Goal: Navigation & Orientation: Find specific page/section

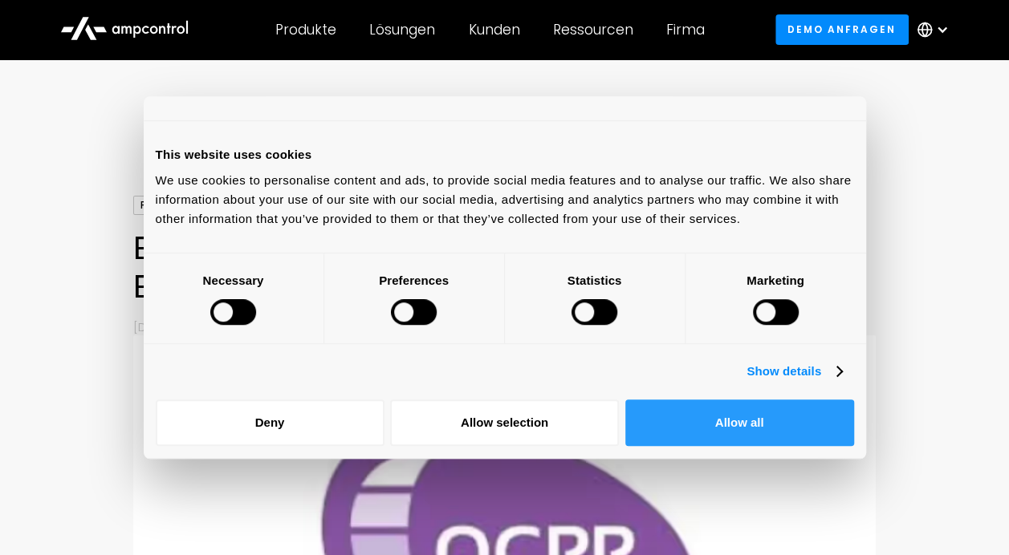
click at [766, 421] on button "Allow all" at bounding box center [739, 423] width 229 height 47
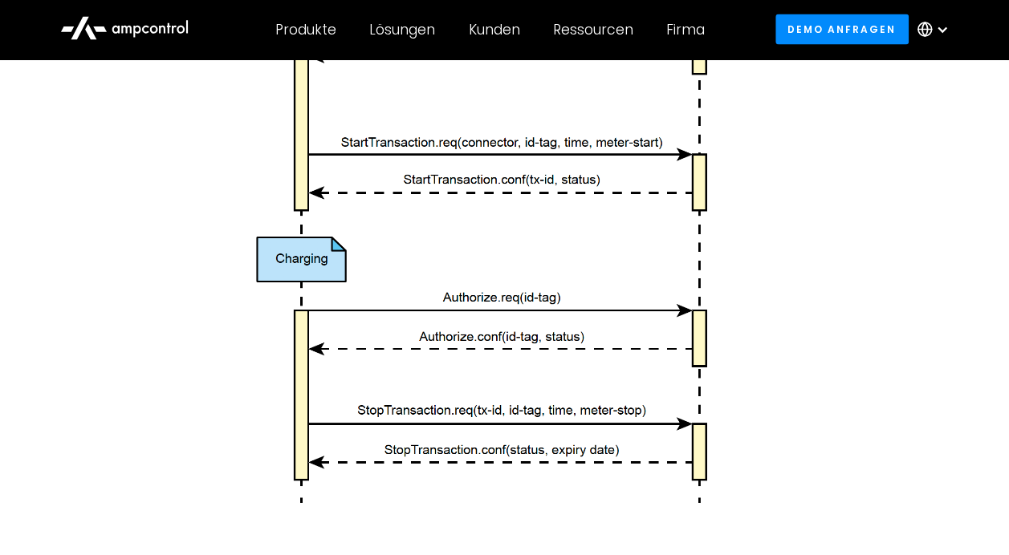
scroll to position [2147, 0]
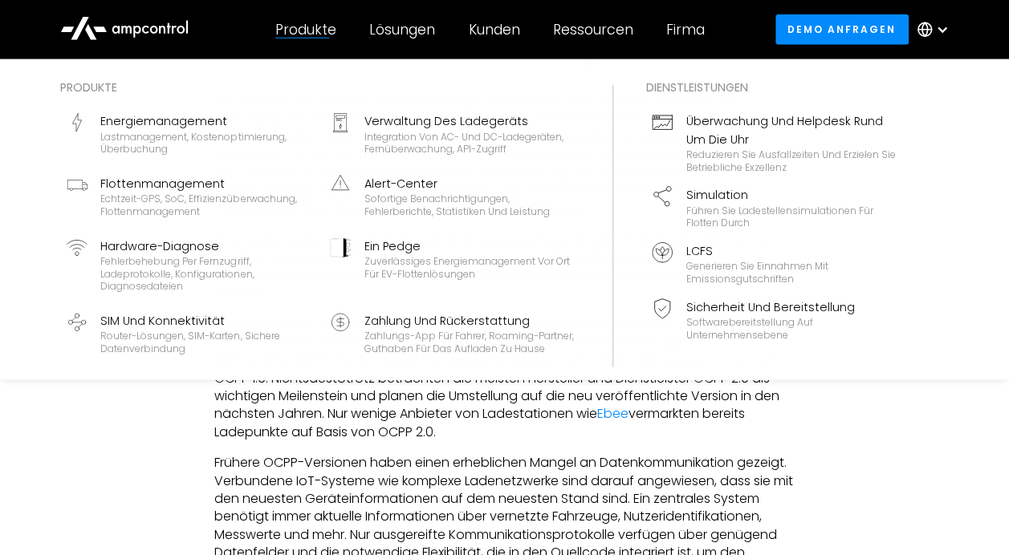
click at [319, 26] on div "Produkte" at bounding box center [305, 30] width 61 height 18
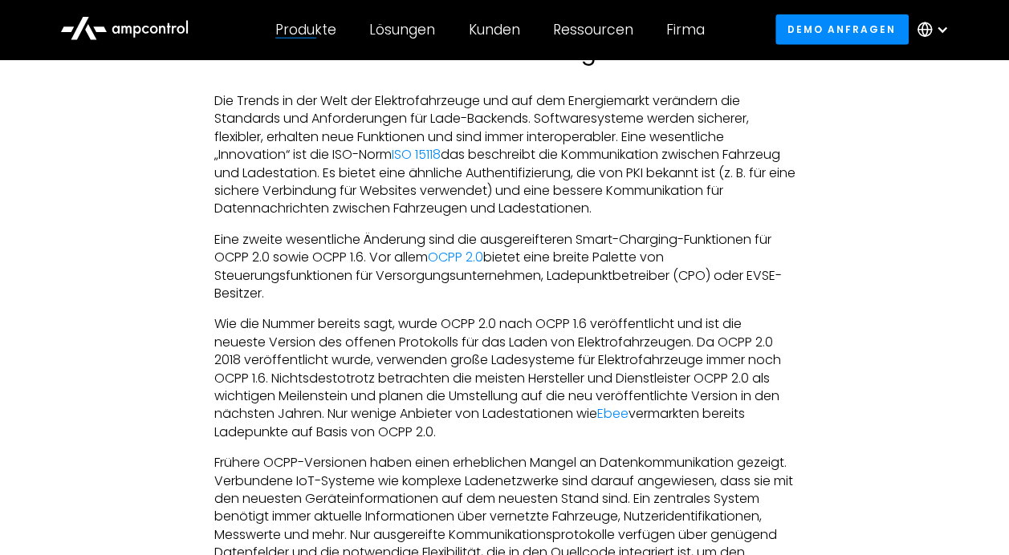
click at [112, 24] on icon at bounding box center [124, 27] width 128 height 39
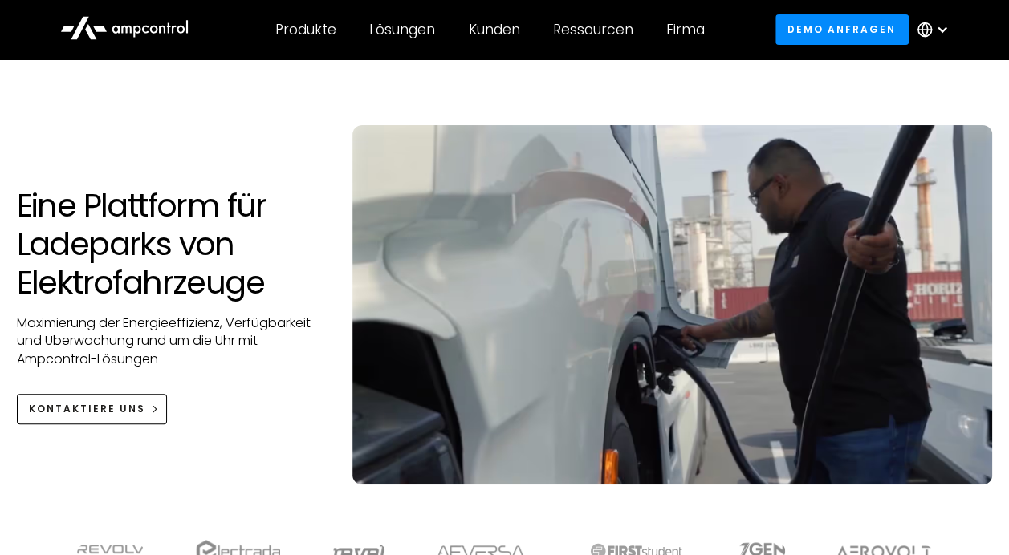
scroll to position [20, 0]
